Goal: Transaction & Acquisition: Purchase product/service

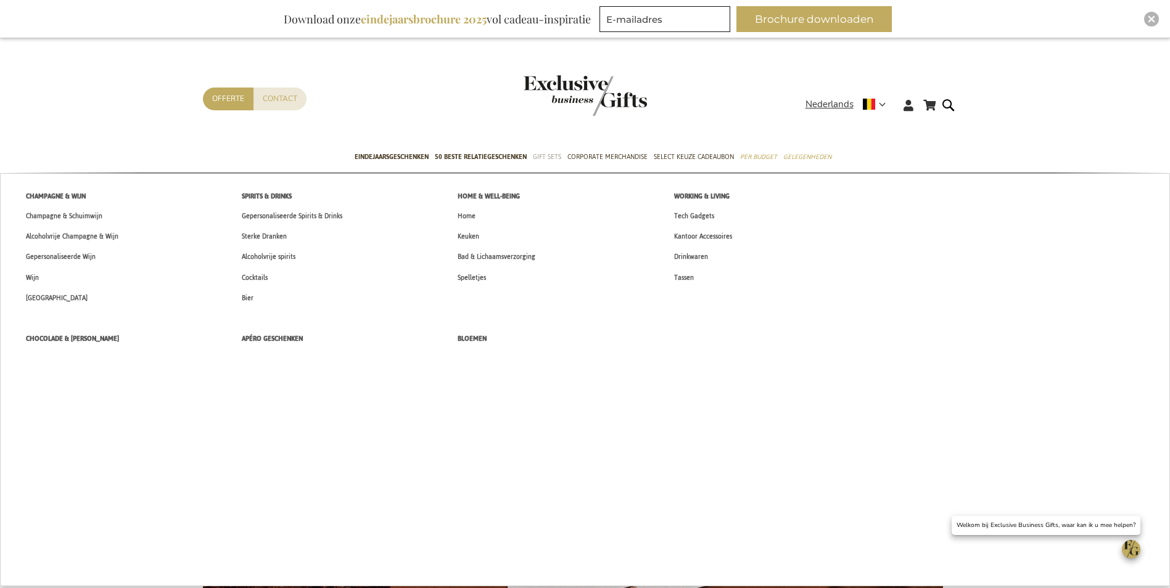
click at [548, 153] on span "Gift Sets" at bounding box center [547, 156] width 28 height 13
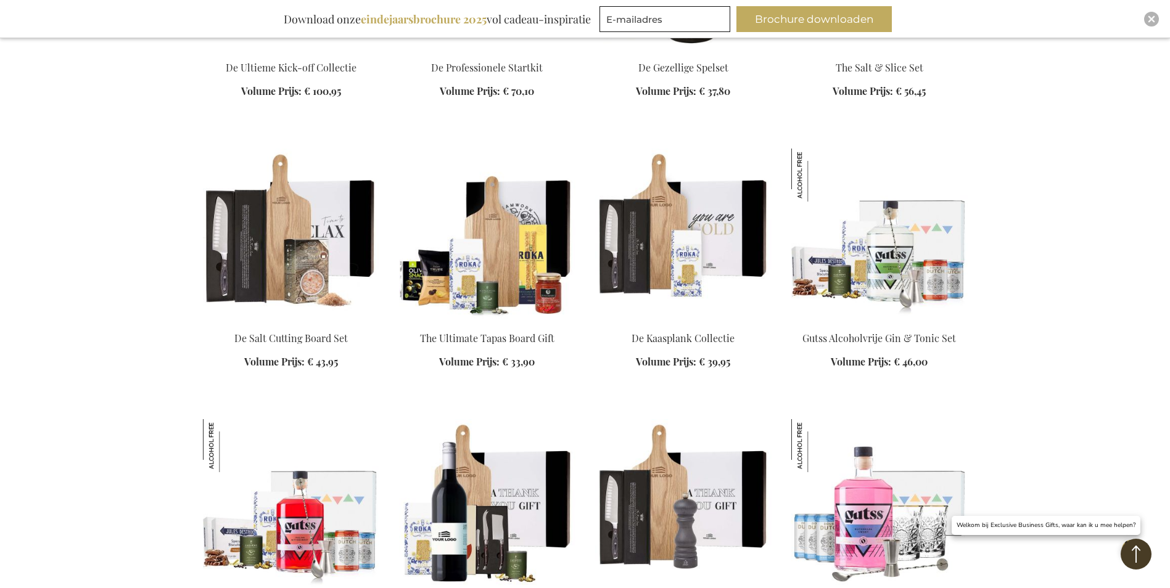
scroll to position [3392, 0]
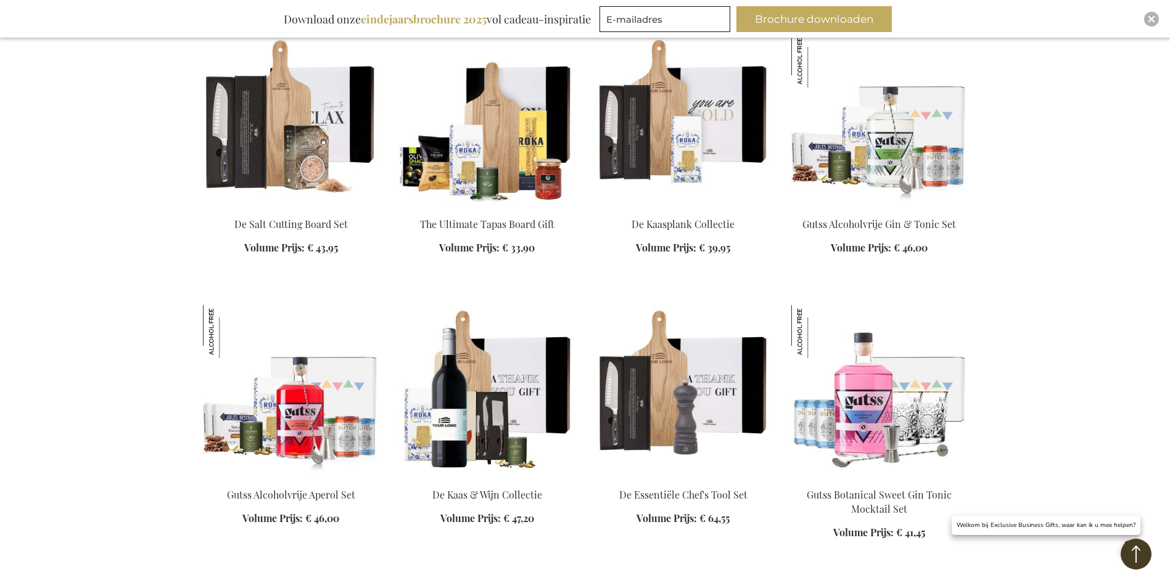
click at [501, 152] on img at bounding box center [487, 121] width 176 height 173
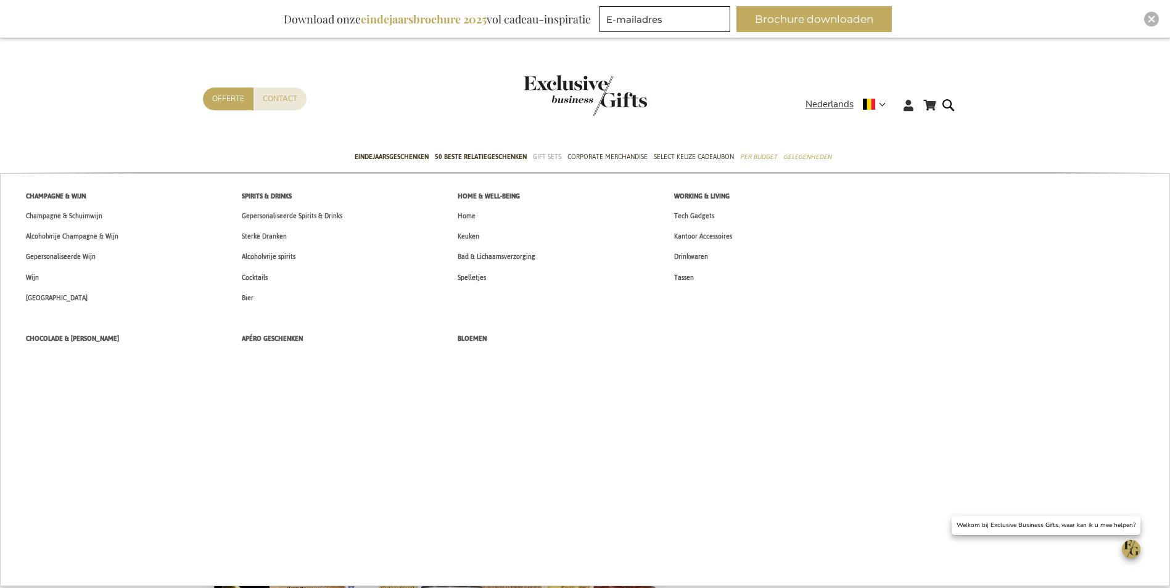
click at [548, 155] on span "Gift Sets" at bounding box center [547, 156] width 28 height 13
